Goal: Task Accomplishment & Management: Manage account settings

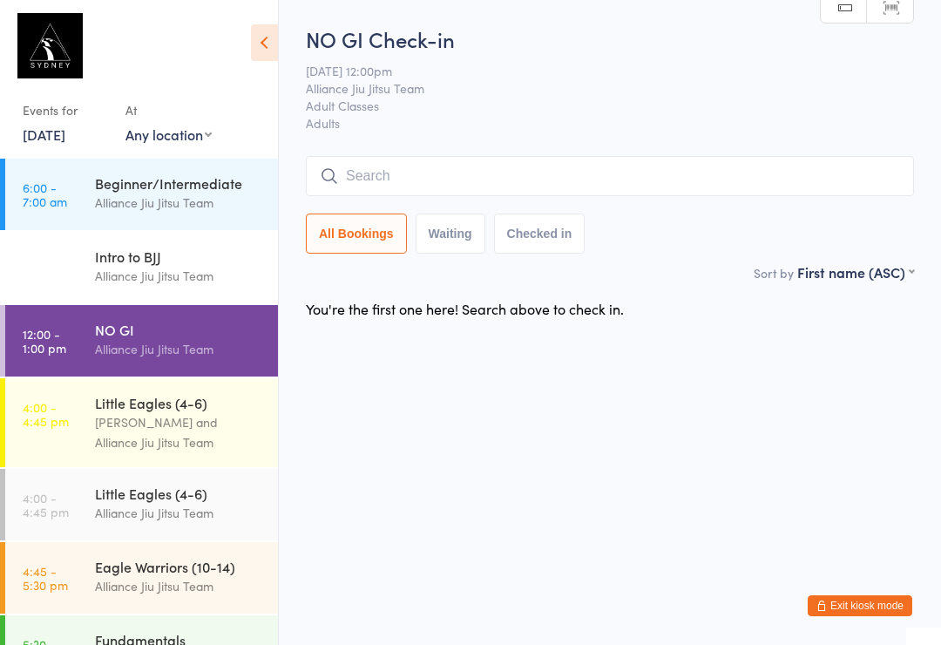
click at [373, 141] on div "NO GI Check-in 11 Sep 12:00pm Alliance Jiu Jitsu Team Adult Classes Adults Manu…" at bounding box center [610, 143] width 608 height 238
click at [388, 174] on input "search" at bounding box center [610, 176] width 608 height 40
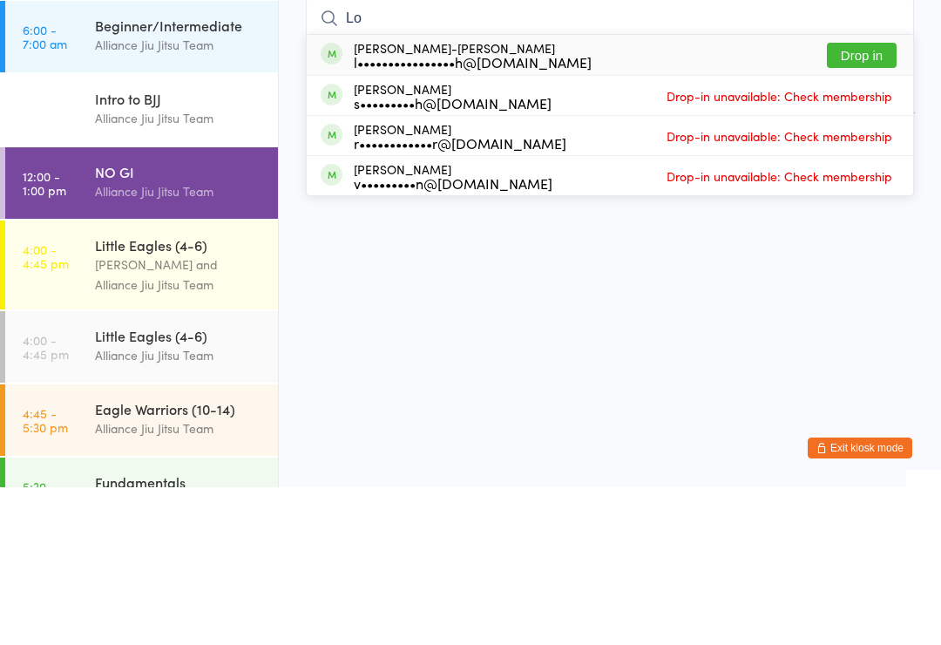
type input "L"
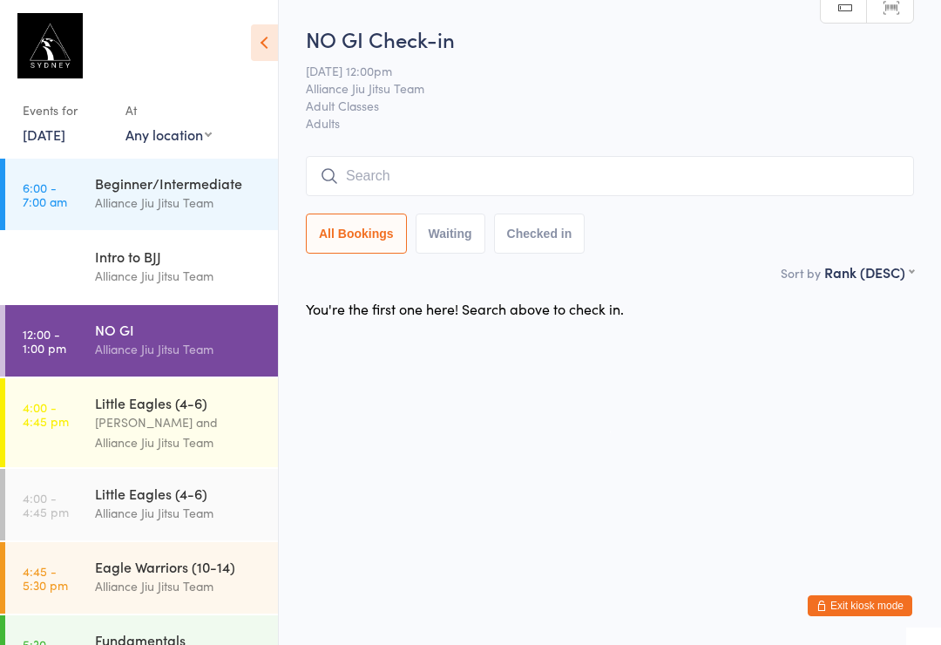
click at [833, 595] on button "Exit kiosk mode" at bounding box center [860, 605] width 105 height 21
click at [843, 596] on button "Exit kiosk mode" at bounding box center [860, 605] width 105 height 21
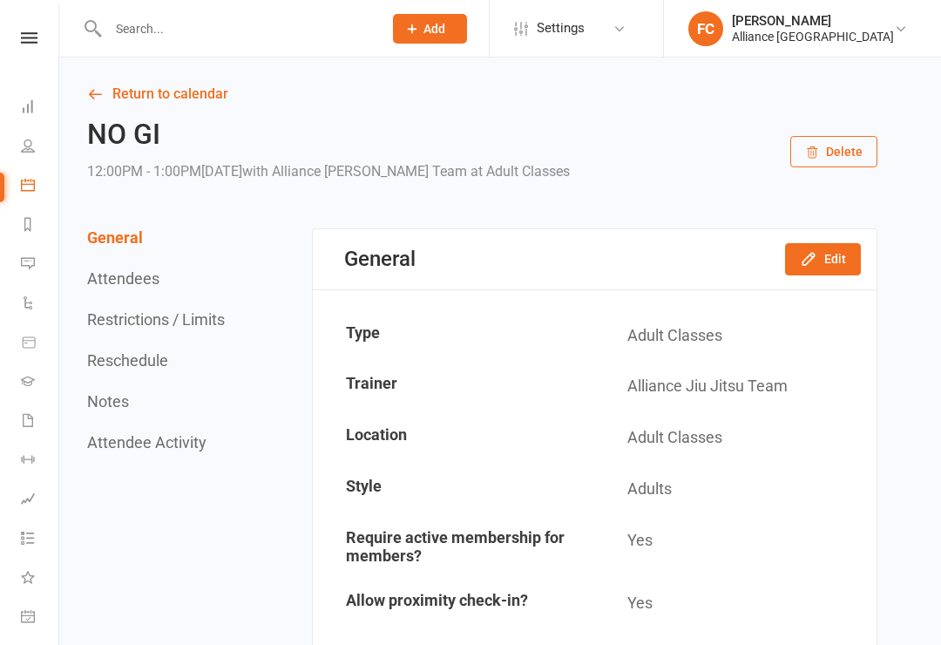
click at [261, 32] on input "text" at bounding box center [237, 29] width 268 height 24
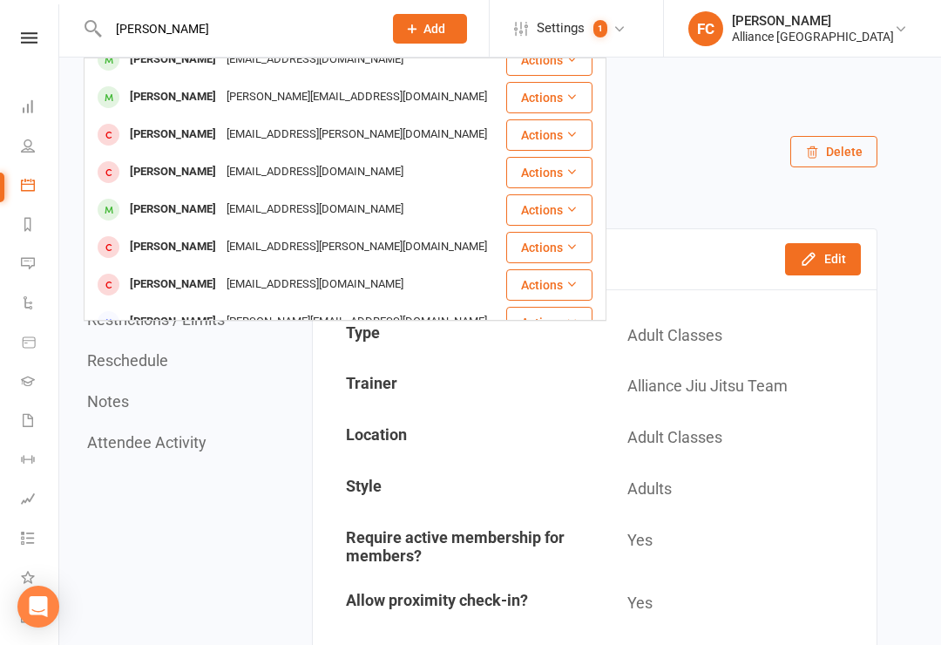
scroll to position [15, 0]
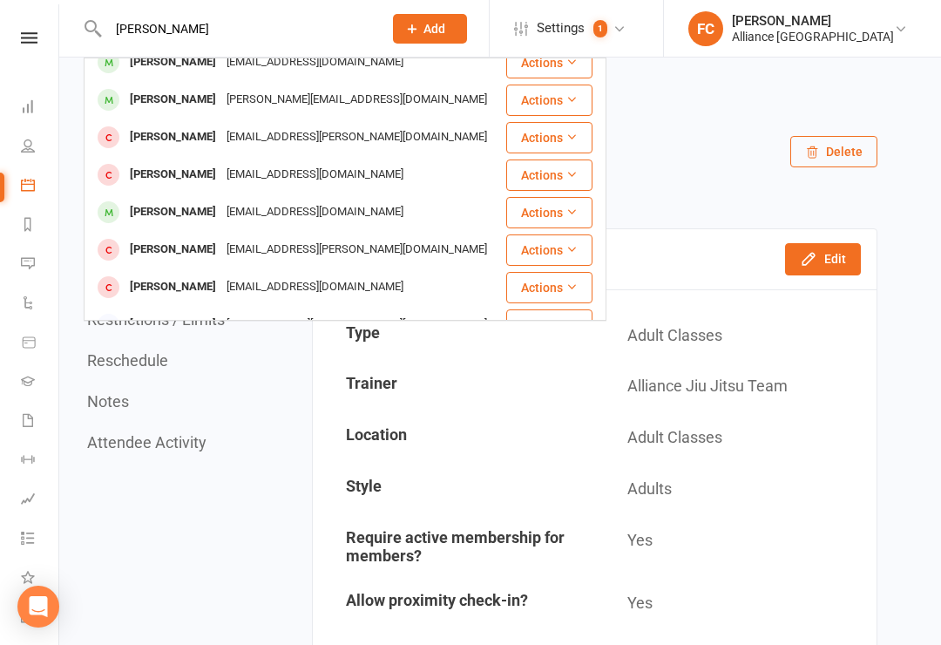
type input "[PERSON_NAME]"
click at [210, 166] on div "[PERSON_NAME]" at bounding box center [173, 174] width 97 height 25
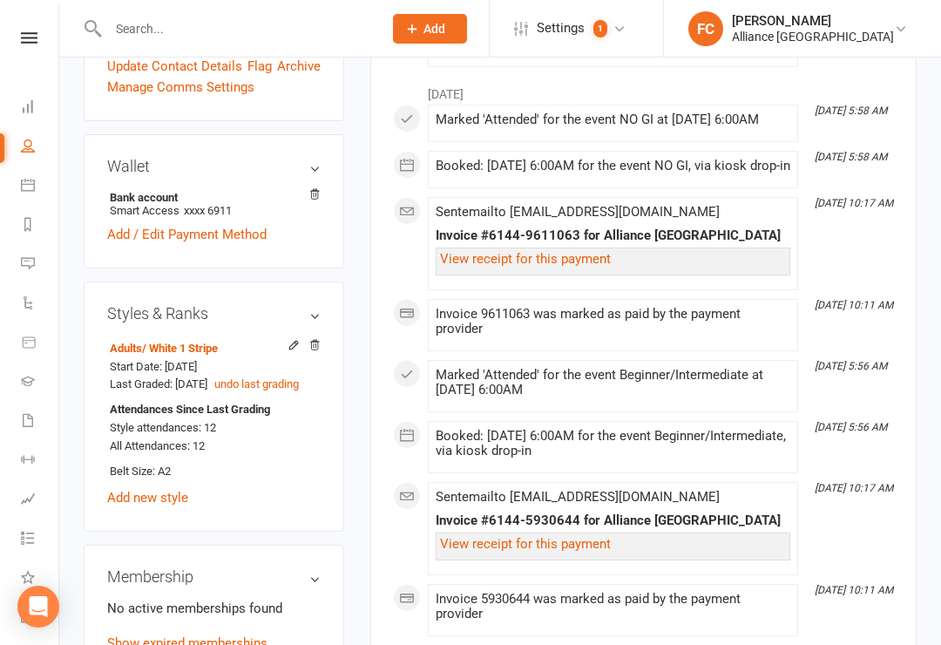
scroll to position [537, 0]
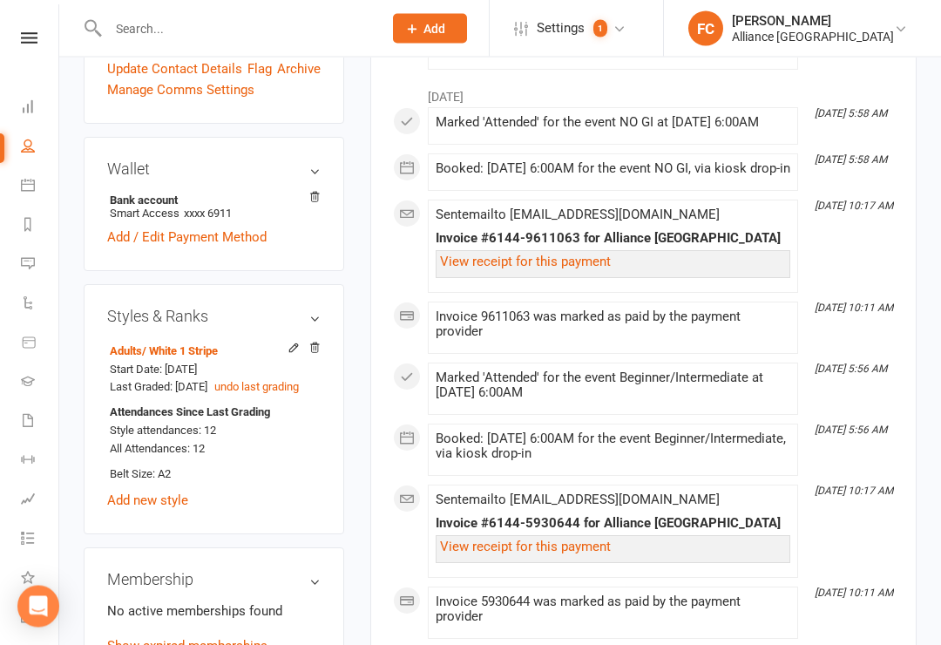
click at [231, 228] on link "Add / Edit Payment Method" at bounding box center [187, 238] width 160 height 21
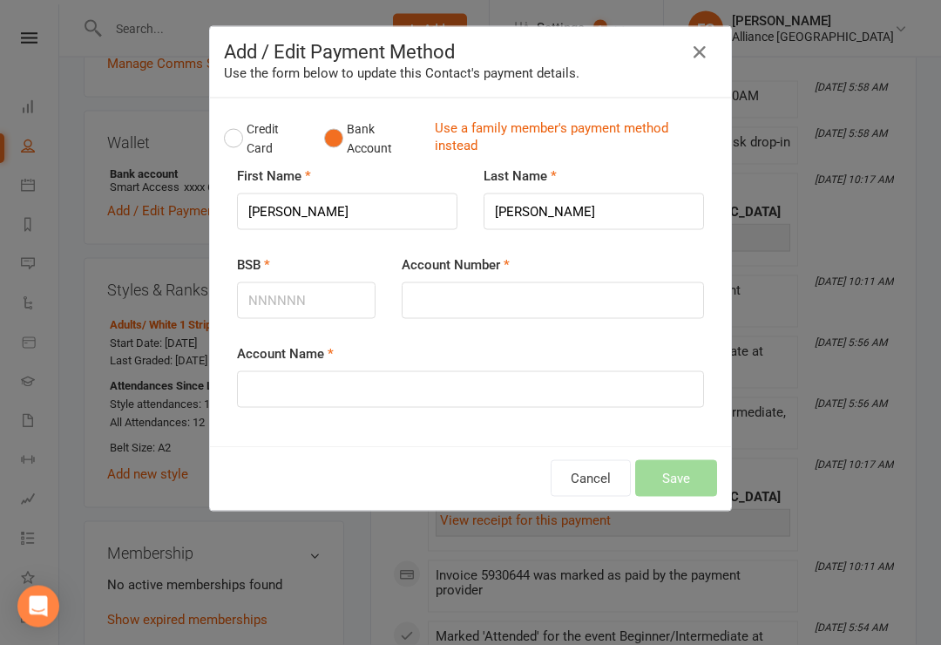
scroll to position [564, 0]
click at [238, 131] on button "Credit Card" at bounding box center [265, 138] width 82 height 53
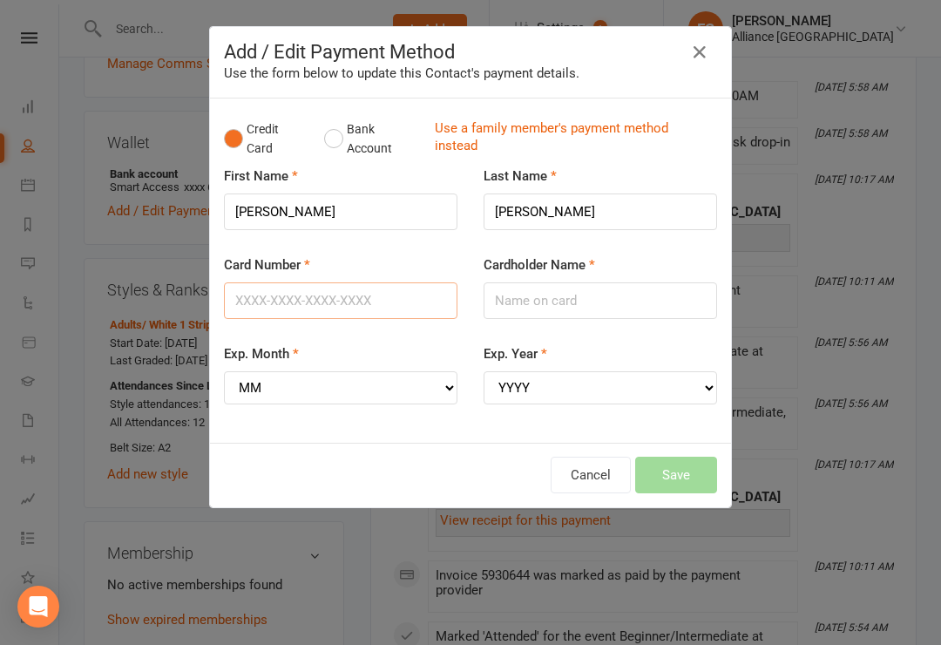
click at [334, 295] on input "Card Number" at bounding box center [341, 300] width 234 height 37
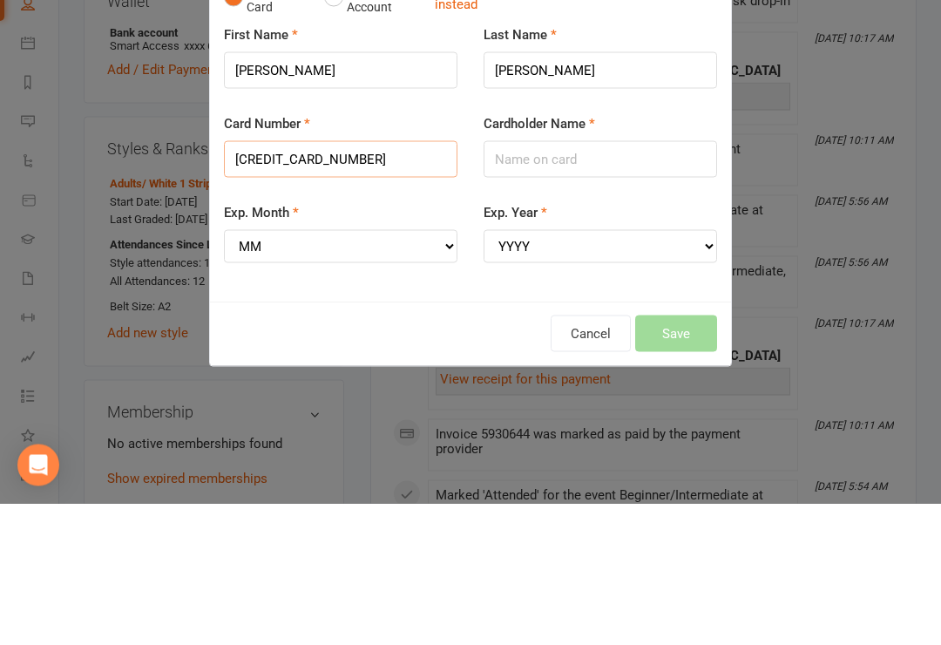
type input "[CREDIT_CARD_NUMBER]"
click at [547, 282] on input "Cardholder Name" at bounding box center [601, 300] width 234 height 37
type input "[PERSON_NAME]"
click at [266, 371] on select "MM 01 02 03 04 05 06 07 08 09 10 11 12" at bounding box center [341, 387] width 234 height 33
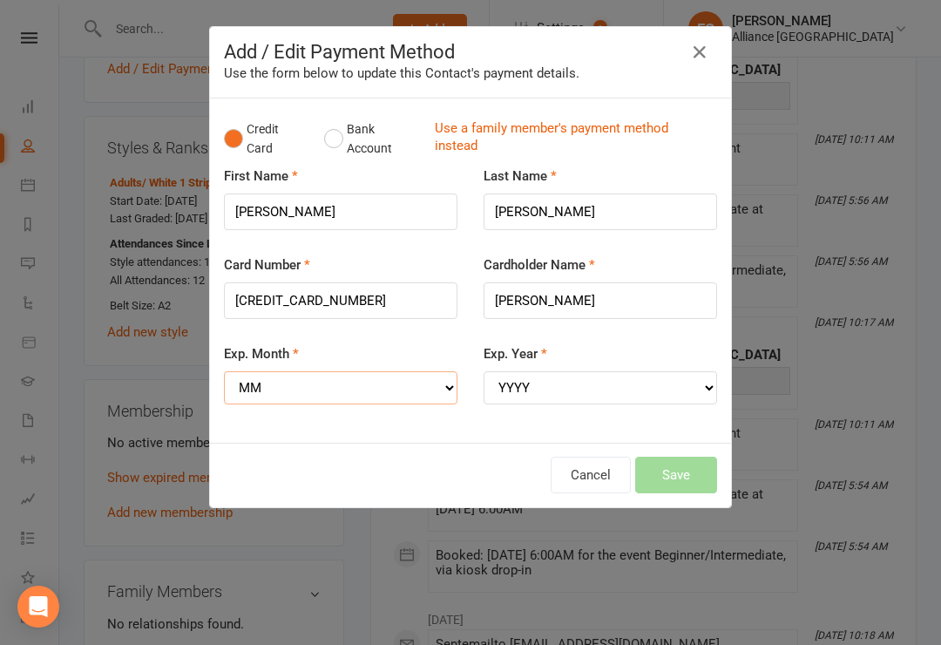
select select "01"
click at [583, 374] on select "YYYY 2025 2026 2027 2028 2029 2030 2031 2032 2033 2034" at bounding box center [601, 387] width 234 height 33
select select "2028"
click at [337, 125] on button "Bank Account" at bounding box center [372, 138] width 97 height 53
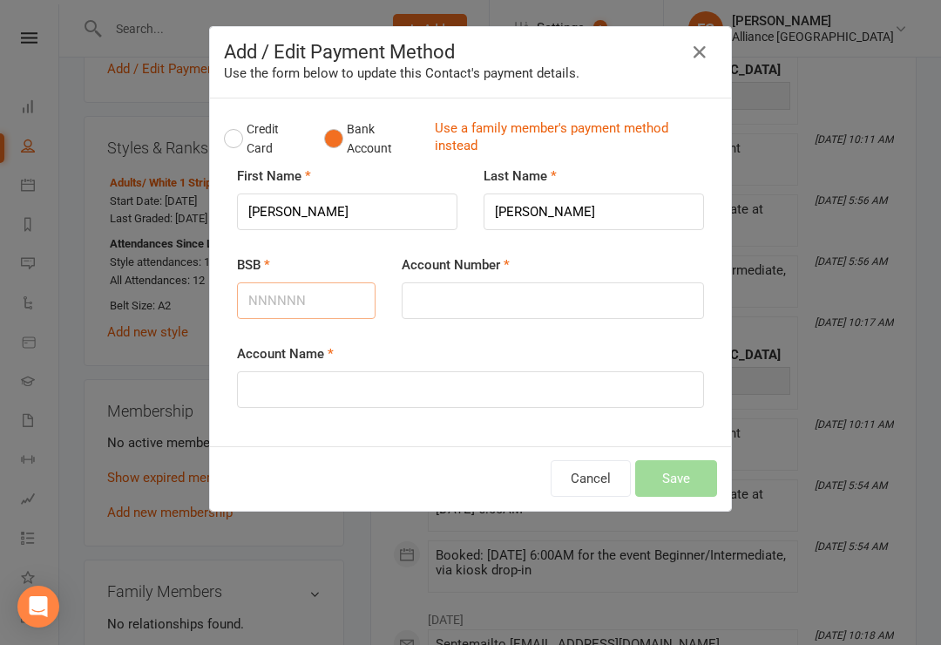
click at [306, 296] on input "BSB" at bounding box center [306, 300] width 139 height 37
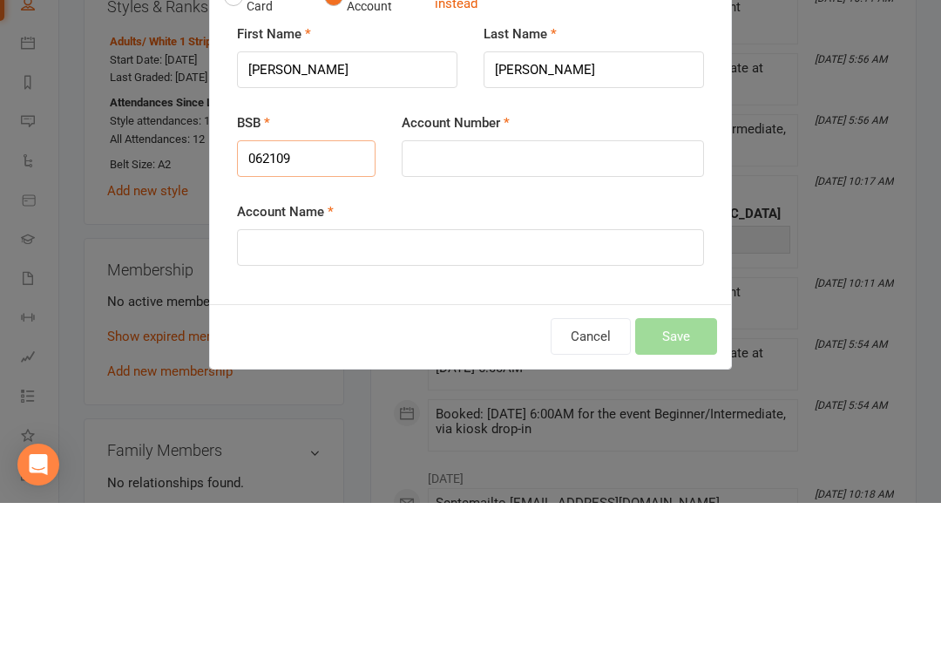
type input "062109"
click at [497, 282] on input "Account Number" at bounding box center [553, 300] width 302 height 37
type input "10186911"
click at [386, 371] on input "Account Name" at bounding box center [470, 389] width 467 height 37
type input "Smart Access"
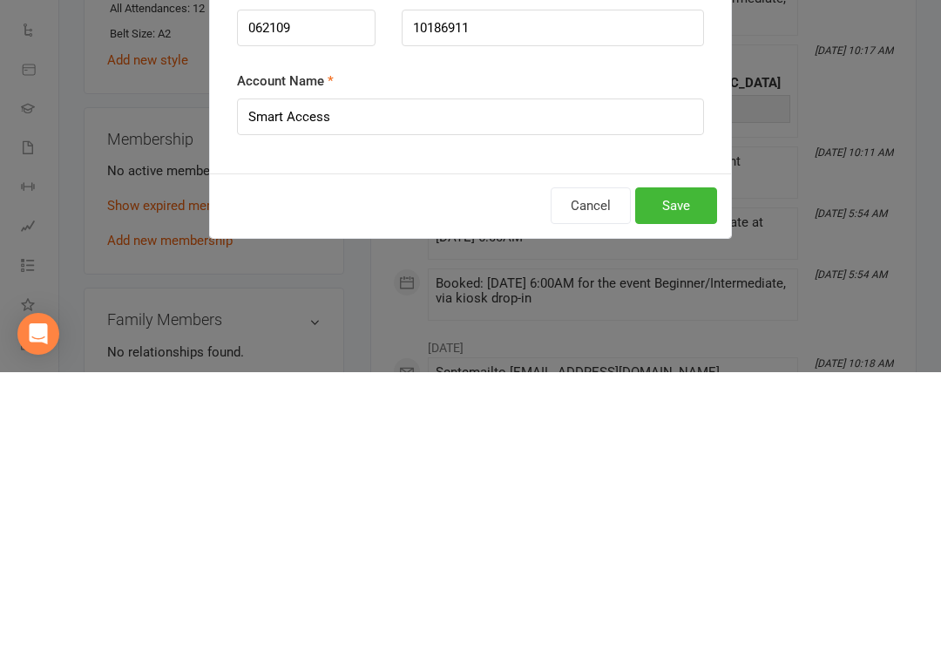
click at [682, 460] on button "Save" at bounding box center [676, 478] width 82 height 37
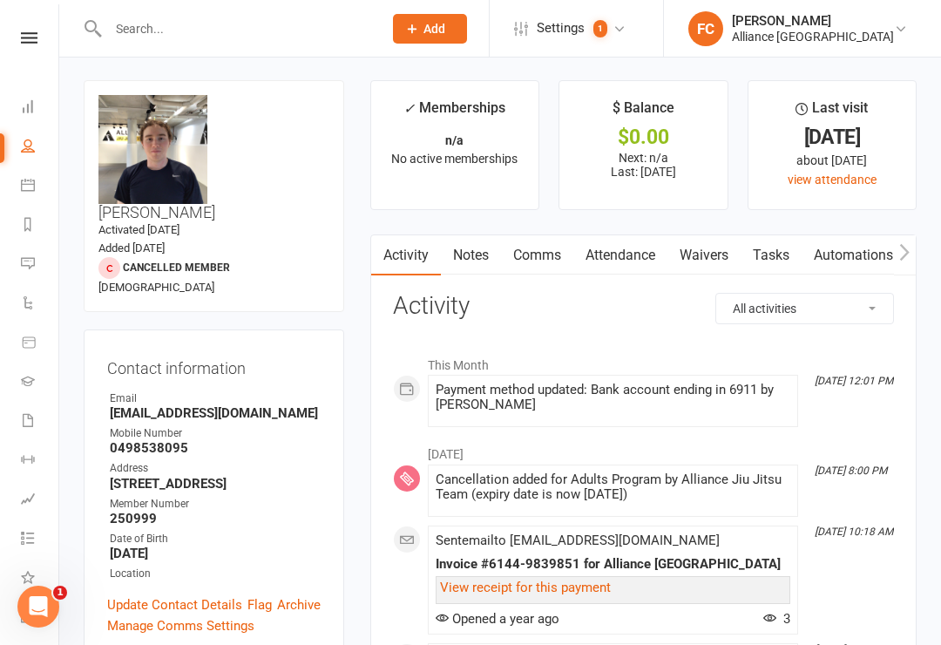
scroll to position [0, 0]
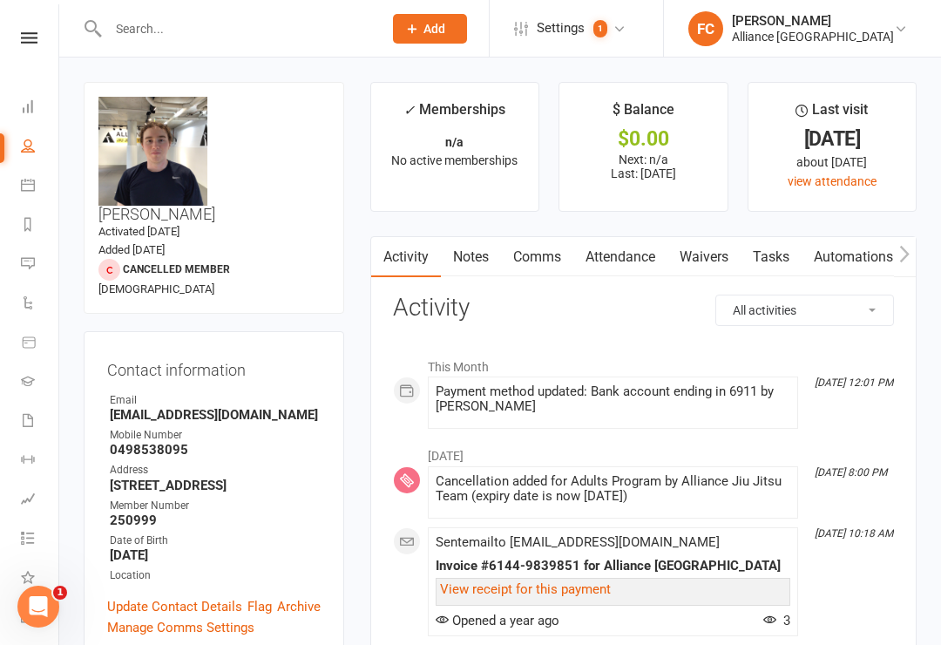
click at [120, 259] on div at bounding box center [110, 270] width 22 height 22
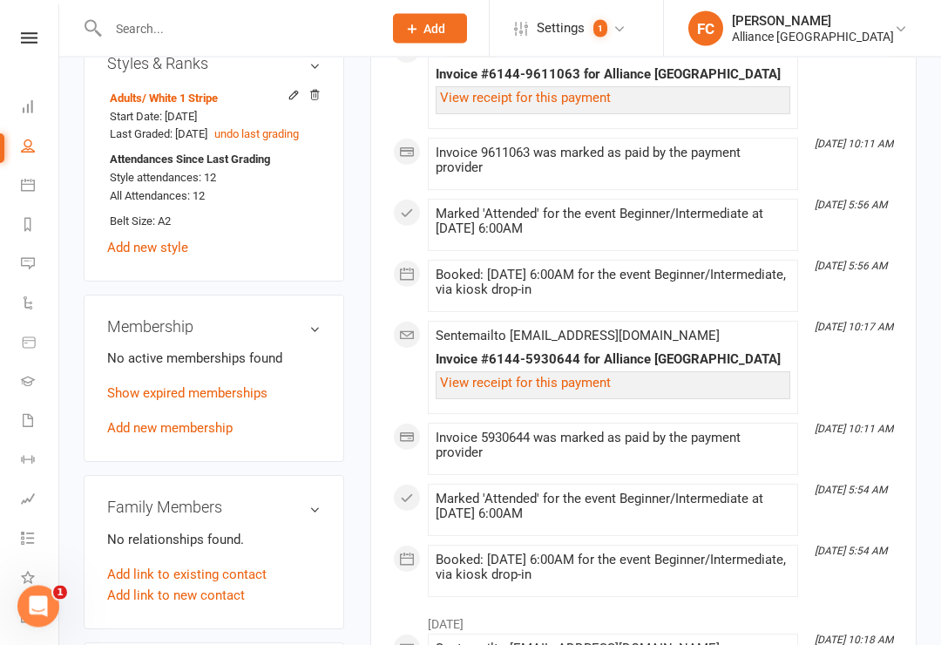
scroll to position [791, 0]
click at [25, 40] on icon at bounding box center [29, 37] width 17 height 11
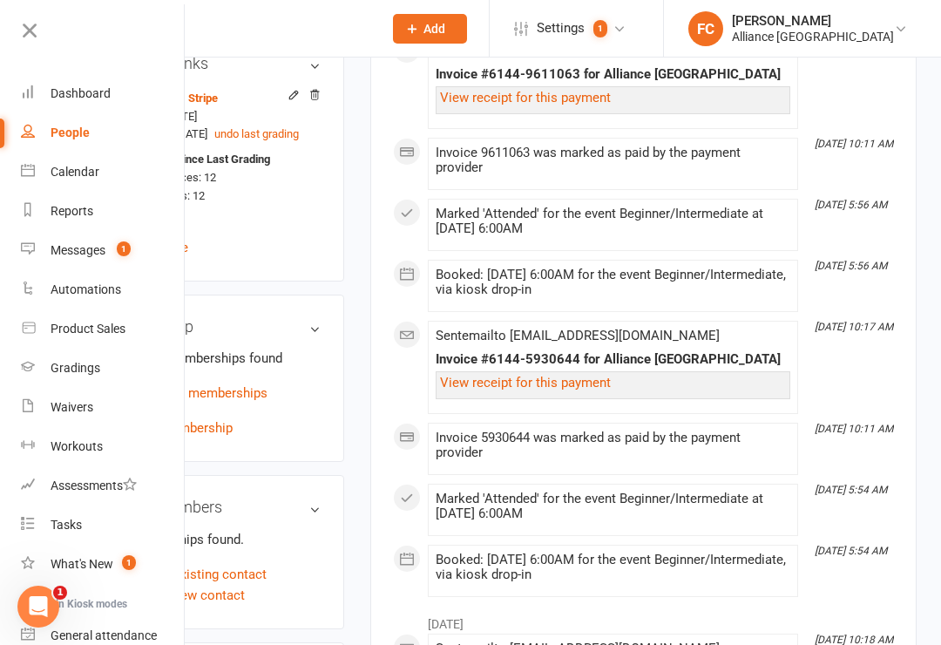
click at [29, 27] on icon at bounding box center [29, 30] width 24 height 24
